Goal: Task Accomplishment & Management: Manage account settings

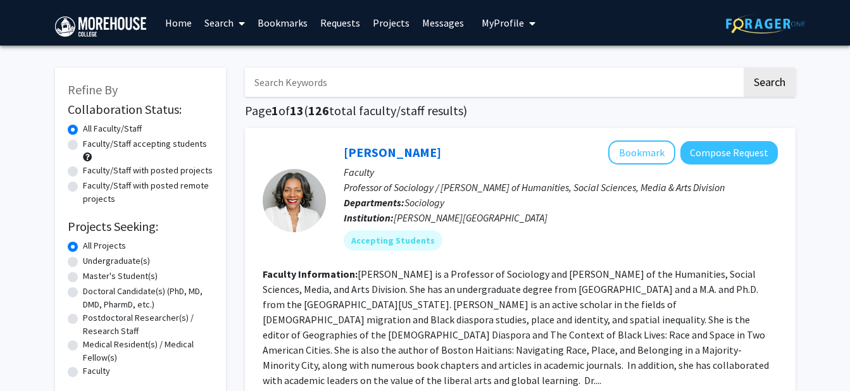
click at [509, 20] on span "My Profile" at bounding box center [503, 22] width 42 height 13
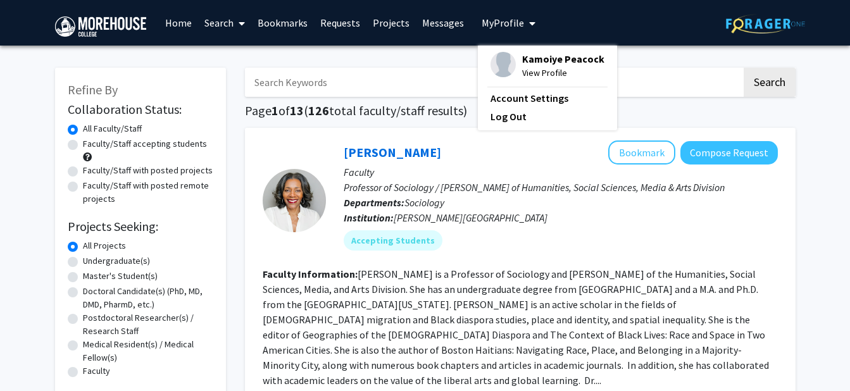
click at [522, 63] on span "Kamoiye Peacock" at bounding box center [563, 59] width 82 height 14
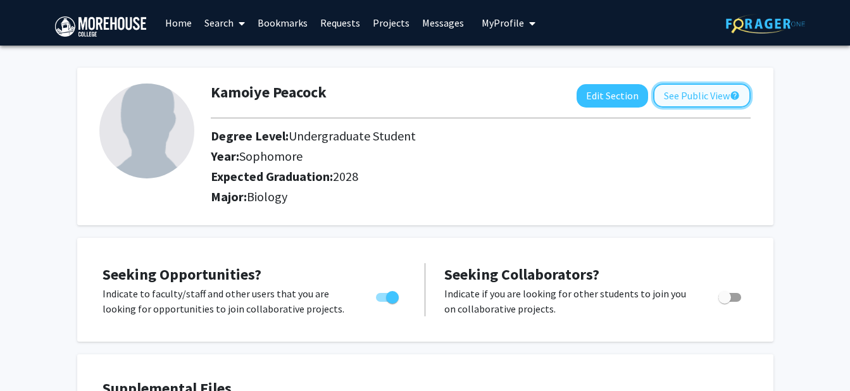
click at [674, 100] on button "See Public View help" at bounding box center [701, 96] width 97 height 24
